Goal: Information Seeking & Learning: Learn about a topic

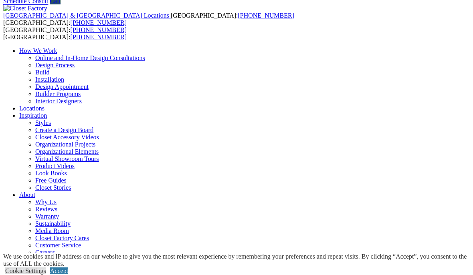
scroll to position [32, 0]
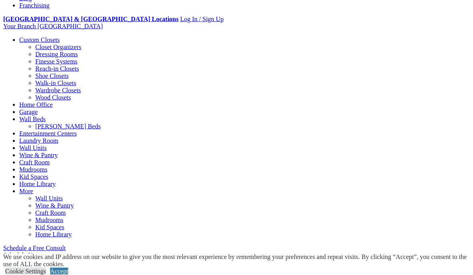
scroll to position [300, 0]
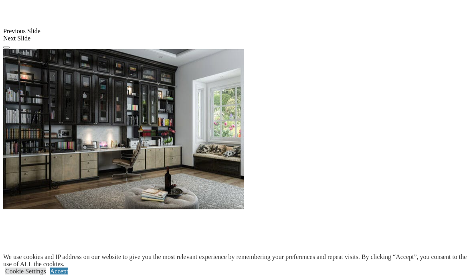
scroll to position [737, 0]
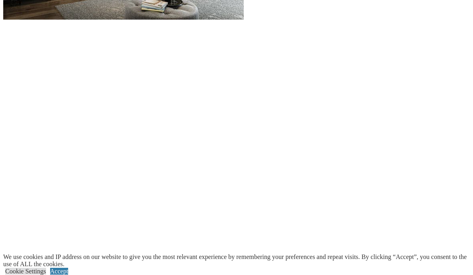
scroll to position [938, 0]
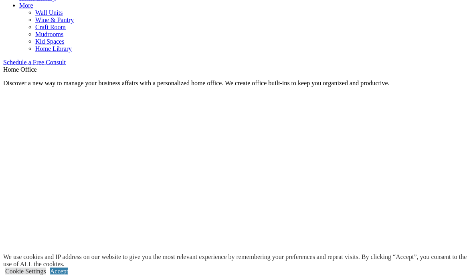
scroll to position [451, 0]
